Goal: Task Accomplishment & Management: Use online tool/utility

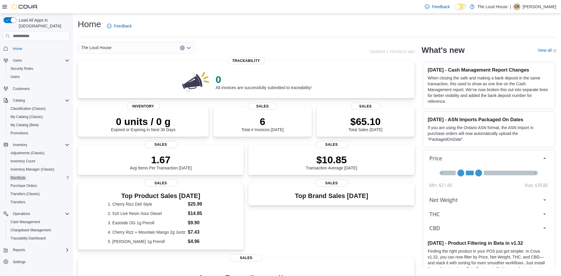
click at [26, 174] on link "Manifests" at bounding box center [18, 177] width 20 height 7
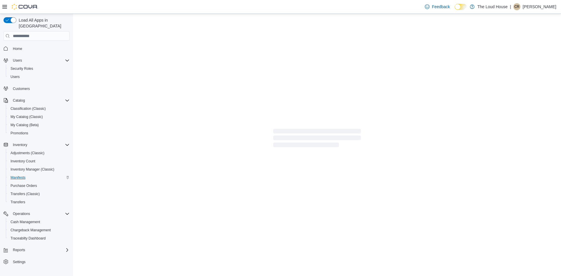
click at [284, 211] on div at bounding box center [317, 145] width 488 height 262
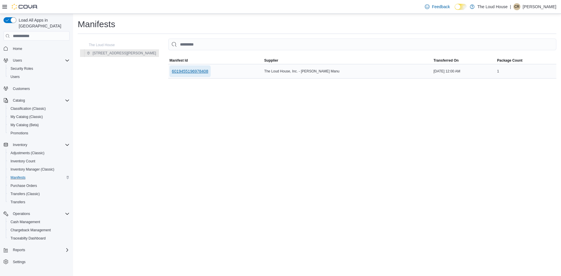
click at [172, 71] on span "6019455196978408" at bounding box center [190, 71] width 37 height 6
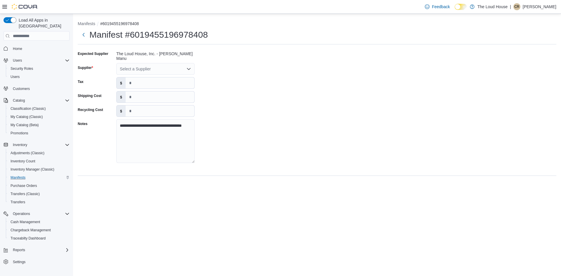
click at [167, 71] on div "Select a Supplier" at bounding box center [155, 69] width 78 height 12
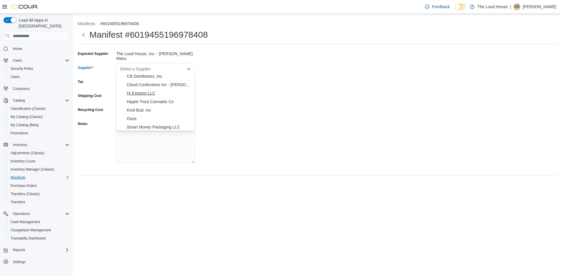
scroll to position [35, 0]
click at [149, 101] on span "Kind Bud, Inc" at bounding box center [159, 101] width 64 height 6
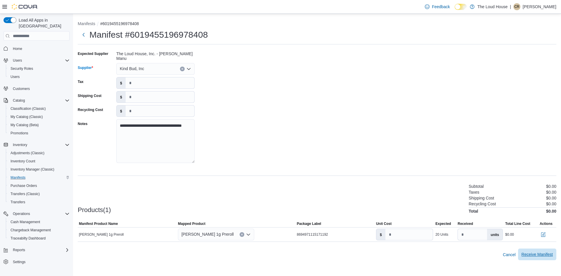
click at [527, 254] on span "Receive Manifest" at bounding box center [537, 255] width 31 height 6
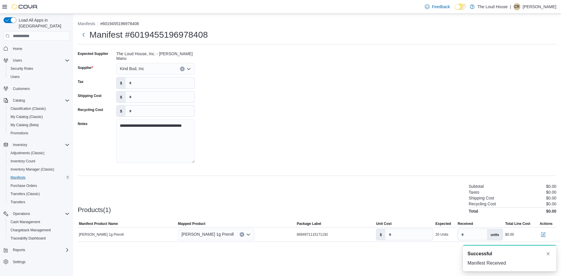
scroll to position [0, 0]
